Goal: Information Seeking & Learning: Learn about a topic

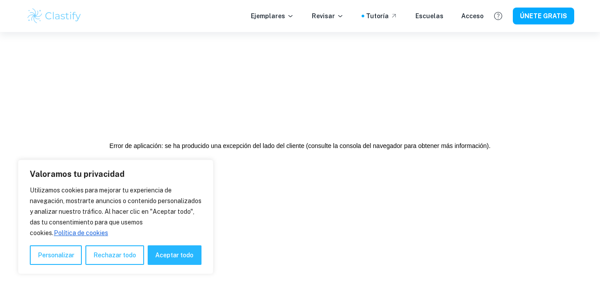
scroll to position [16, 0]
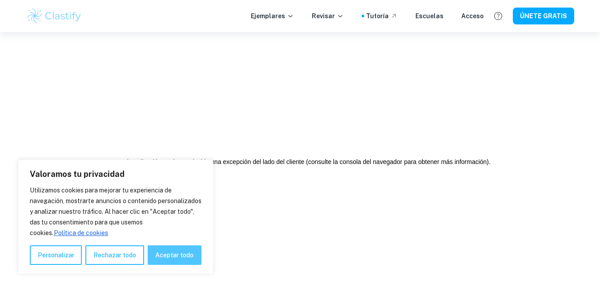
click at [173, 251] on button "Aceptar todo" at bounding box center [175, 255] width 54 height 20
checkbox input "true"
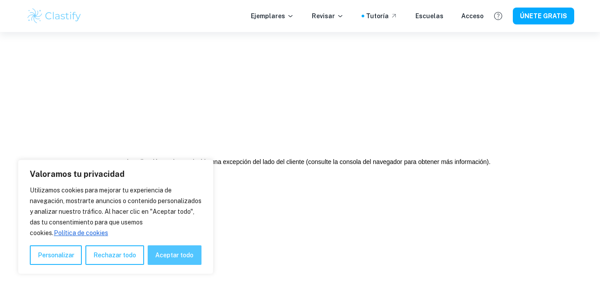
checkbox input "true"
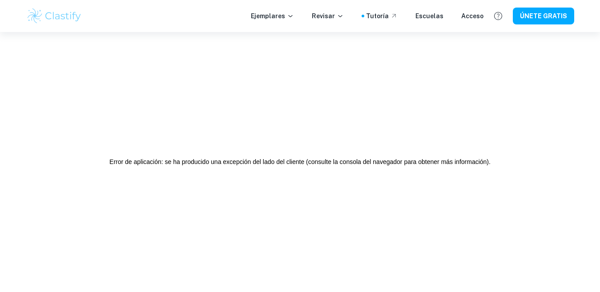
click at [173, 251] on div "Error de aplicación: se ha producido una excepción del lado del cliente (consul…" at bounding box center [300, 162] width 600 height 292
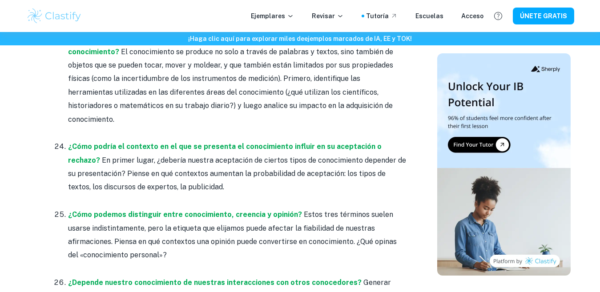
scroll to position [2174, 0]
